Goal: Find specific page/section: Find specific page/section

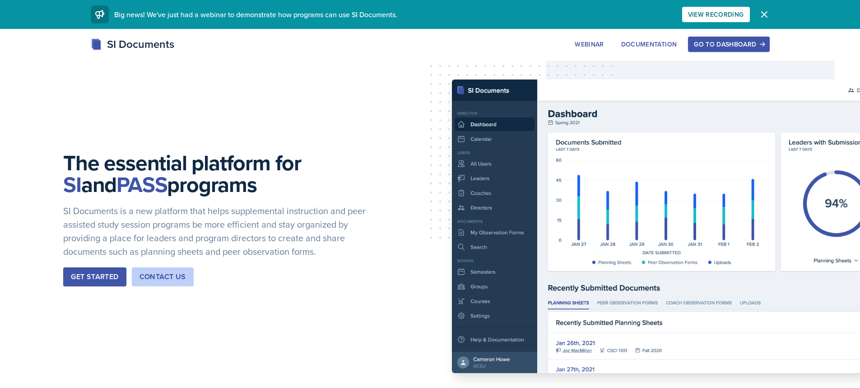
click at [708, 44] on div "Go to Dashboard" at bounding box center [729, 44] width 70 height 7
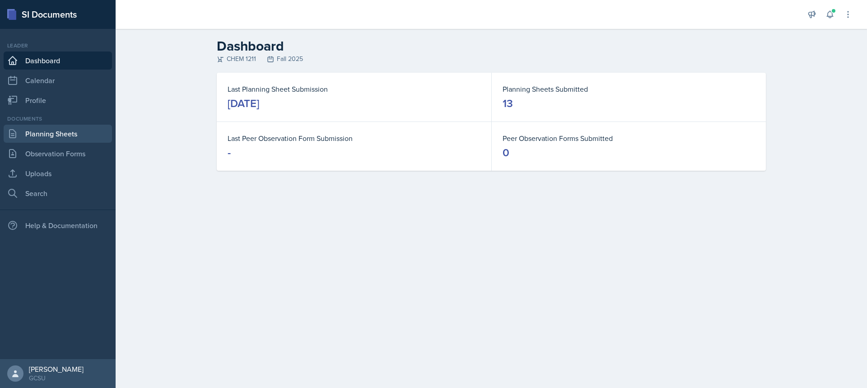
drag, startPoint x: 21, startPoint y: 138, endPoint x: 42, endPoint y: 132, distance: 21.6
click at [21, 138] on link "Planning Sheets" at bounding box center [58, 134] width 108 height 18
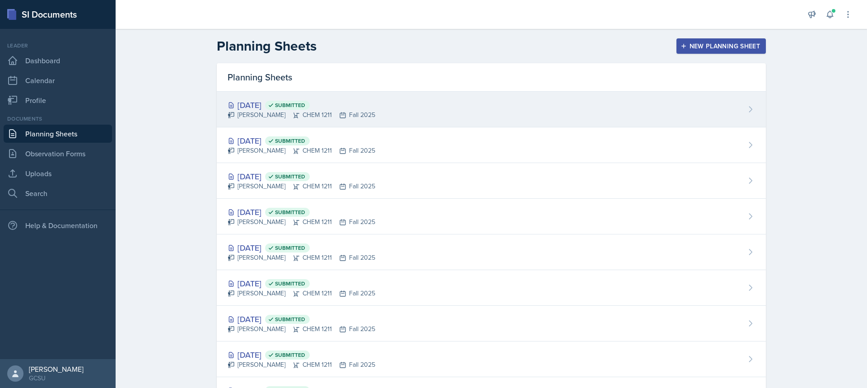
click at [269, 107] on div "[DATE] Submitted" at bounding box center [302, 105] width 148 height 12
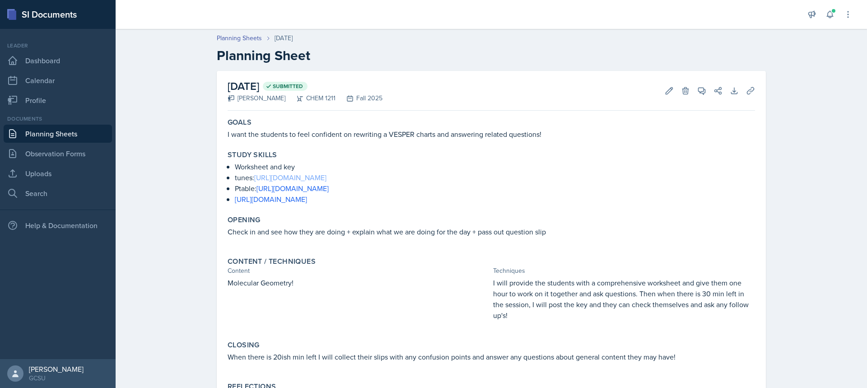
click at [284, 177] on link "[URL][DOMAIN_NAME]" at bounding box center [290, 178] width 72 height 10
click at [267, 203] on link "[URL][DOMAIN_NAME]" at bounding box center [271, 199] width 72 height 10
click at [22, 152] on link "Observation Forms" at bounding box center [58, 154] width 108 height 18
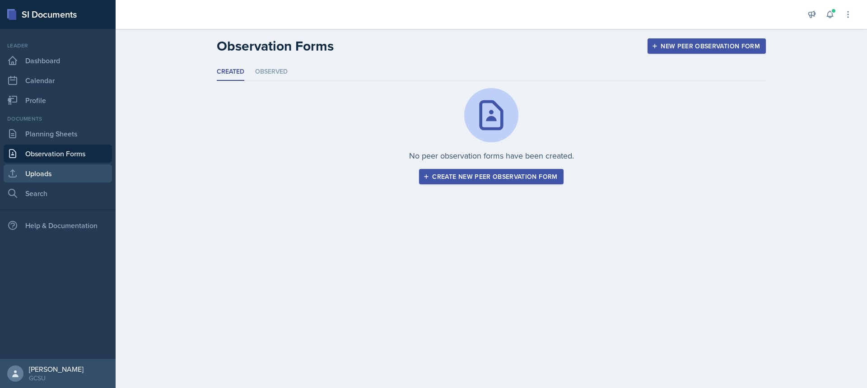
click at [29, 173] on link "Uploads" at bounding box center [58, 173] width 108 height 18
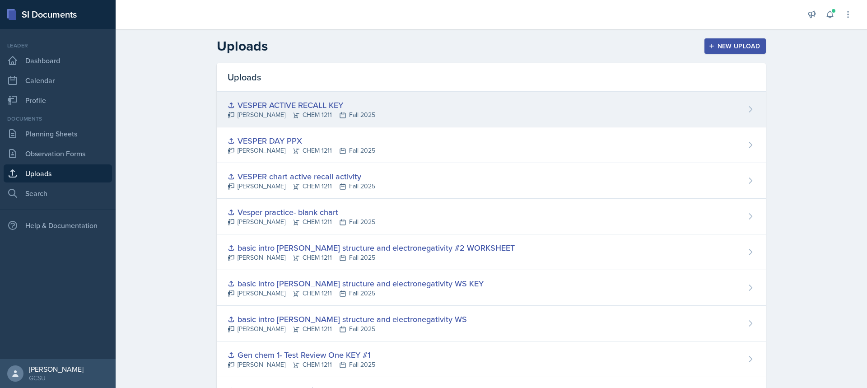
click at [335, 113] on div "[PERSON_NAME] CHEM 1211 Fall 2025" at bounding box center [302, 114] width 148 height 9
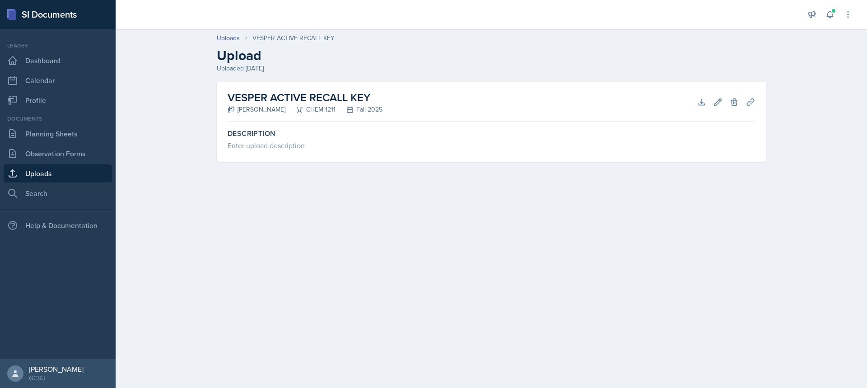
click at [37, 168] on link "Uploads" at bounding box center [58, 173] width 108 height 18
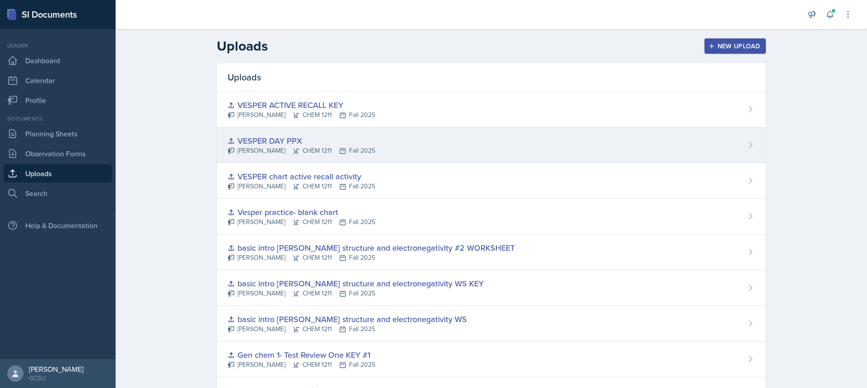
click at [321, 145] on div "VESPER DAY PPX" at bounding box center [302, 141] width 148 height 12
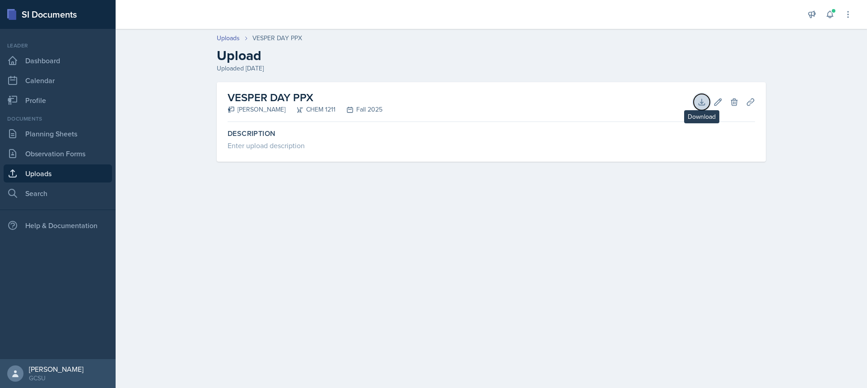
click at [702, 102] on icon at bounding box center [702, 102] width 6 height 6
